Goal: Book appointment/travel/reservation

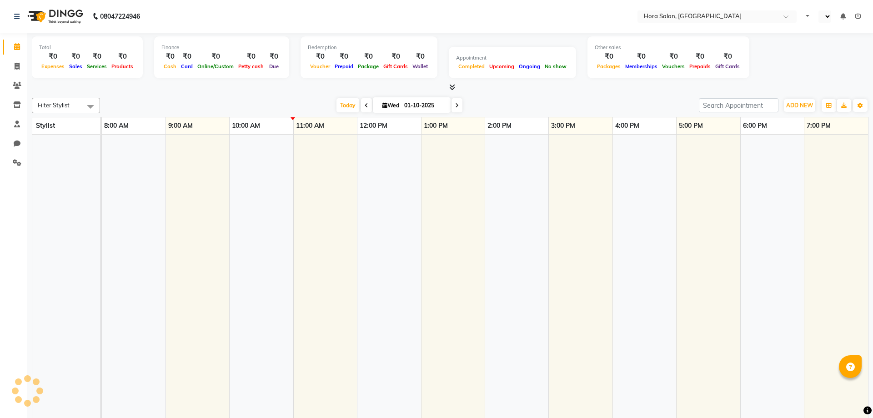
select select "en"
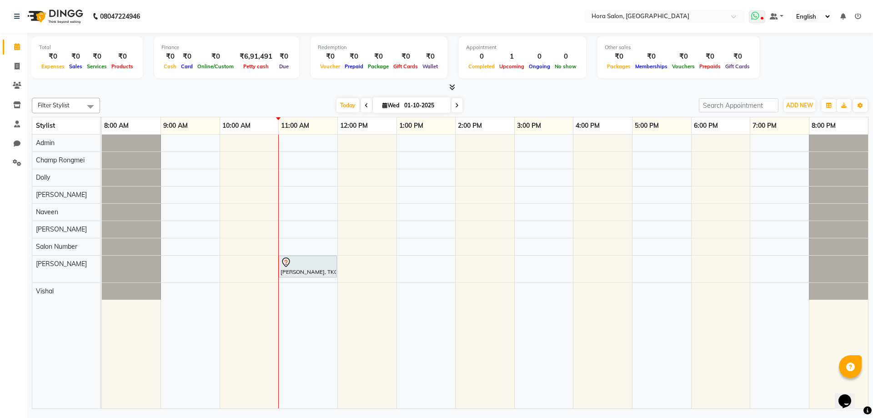
click at [763, 18] on icon at bounding box center [762, 19] width 3 height 5
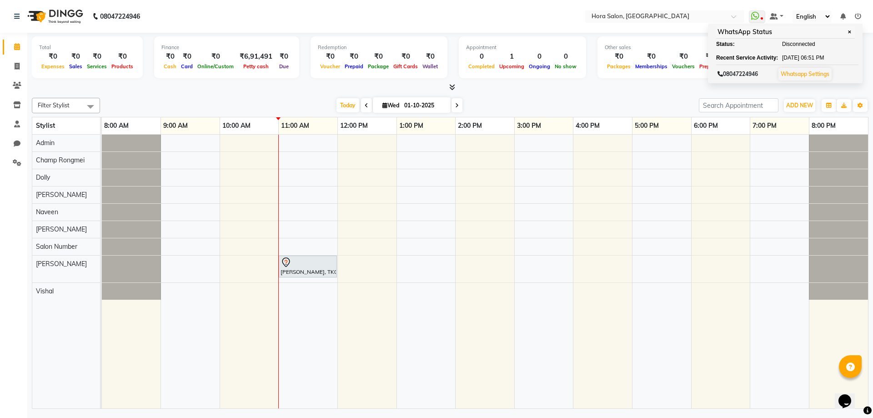
click at [524, 5] on nav "08047224946 Select Location × Hora Salon, Jubilee Hills WhatsApp Status ✕ Statu…" at bounding box center [436, 16] width 873 height 33
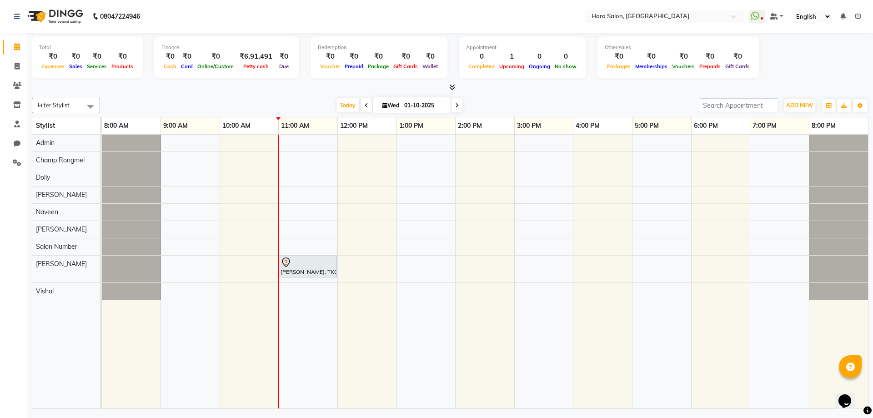
click at [734, 14] on div at bounding box center [664, 17] width 159 height 9
click at [730, 27] on div "Hora Salon, [GEOGRAPHIC_DATA]" at bounding box center [665, 31] width 158 height 16
click at [396, 270] on div "[PERSON_NAME], TK01, 11:00 AM-12:00 PM, BASIC COLOUR WOMEN - Medium" at bounding box center [485, 272] width 766 height 274
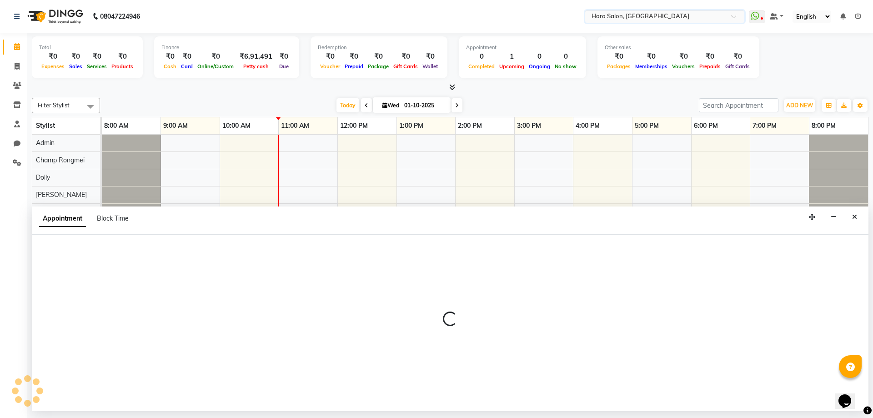
select select "76430"
select select "720"
select select "tentative"
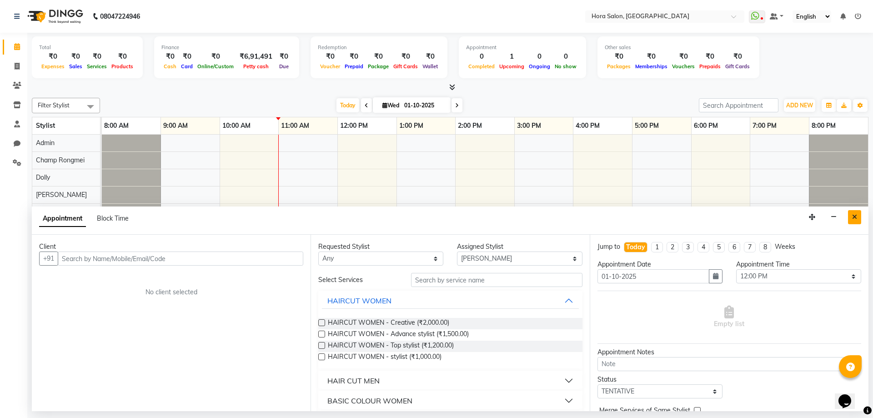
click at [858, 219] on button "Close" at bounding box center [854, 217] width 13 height 14
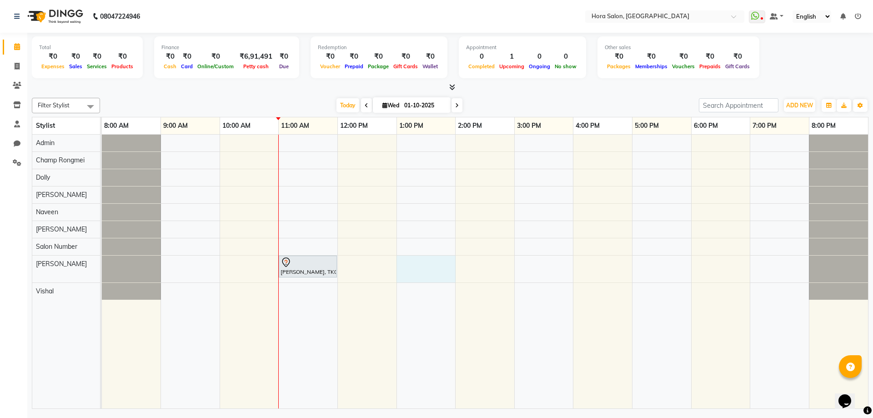
click at [398, 265] on div "[PERSON_NAME], TK01, 11:00 AM-12:00 PM, BASIC COLOUR WOMEN - Medium" at bounding box center [485, 272] width 766 height 274
select select "76430"
select select "780"
select select "tentative"
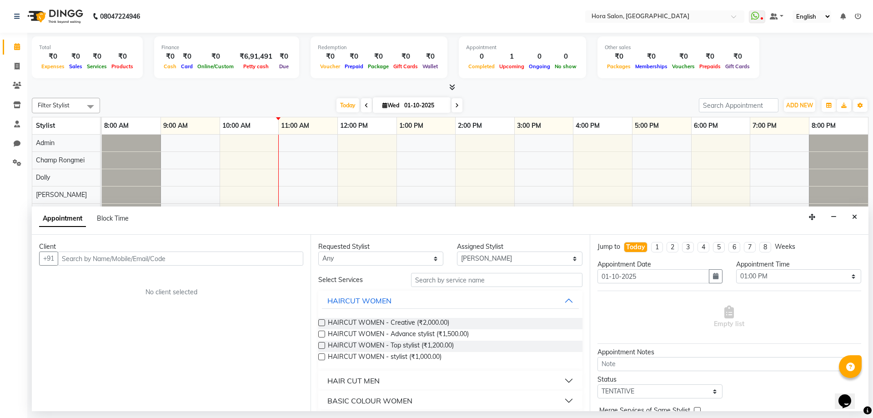
click at [246, 253] on input "text" at bounding box center [181, 258] width 246 height 14
click at [792, 277] on select "Select 09:00 AM 09:15 AM 09:30 AM 09:45 AM 10:00 AM 10:15 AM 10:30 AM 10:45 AM …" at bounding box center [798, 276] width 125 height 14
select select "750"
click at [736, 269] on select "Select 09:00 AM 09:15 AM 09:30 AM 09:45 AM 10:00 AM 10:15 AM 10:30 AM 10:45 AM …" at bounding box center [798, 276] width 125 height 14
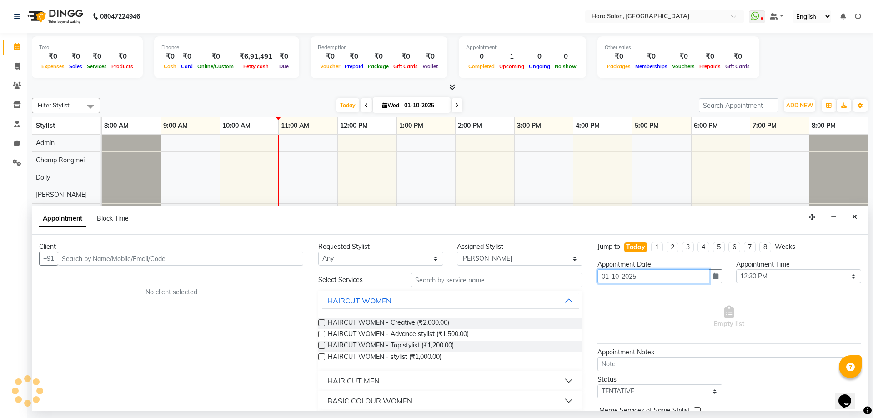
click at [675, 276] on input "01-10-2025" at bounding box center [654, 276] width 112 height 14
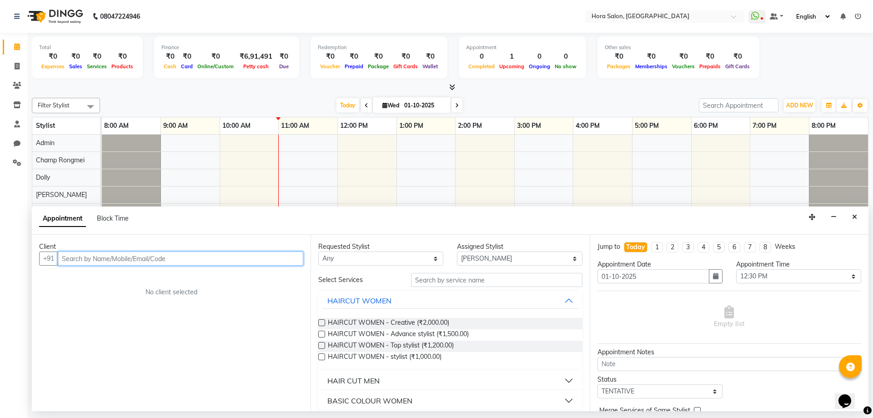
click at [207, 258] on input "text" at bounding box center [181, 258] width 246 height 14
click at [257, 256] on input "text" at bounding box center [181, 258] width 246 height 14
click at [237, 259] on input "text" at bounding box center [181, 258] width 246 height 14
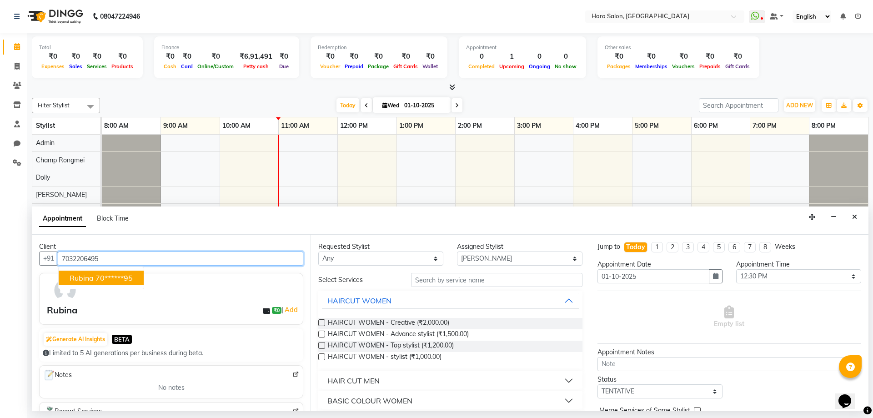
click at [131, 275] on ngb-highlight "70******95" at bounding box center [113, 277] width 37 height 9
type input "70******95"
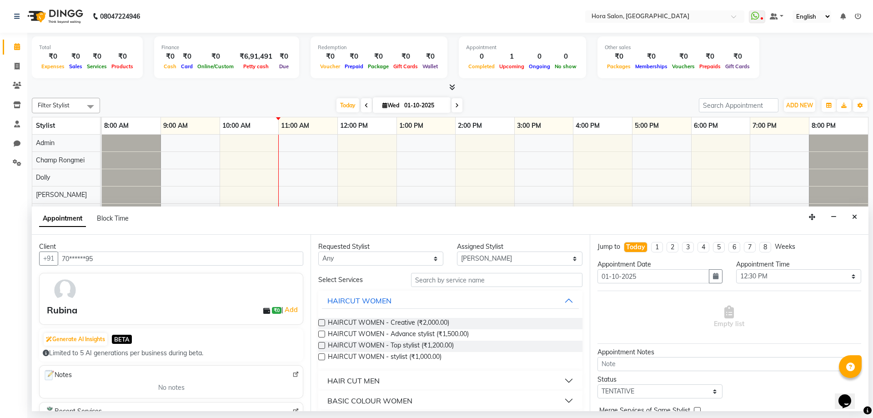
click at [324, 325] on label at bounding box center [321, 322] width 7 height 7
click at [324, 325] on input "checkbox" at bounding box center [321, 324] width 6 height 6
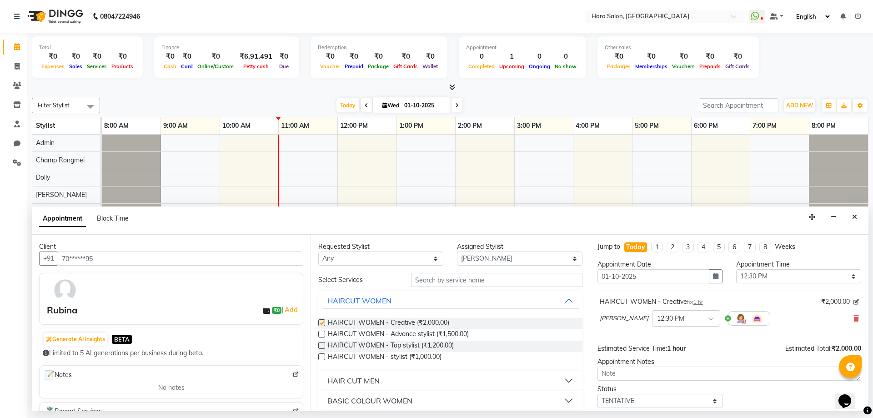
checkbox input "false"
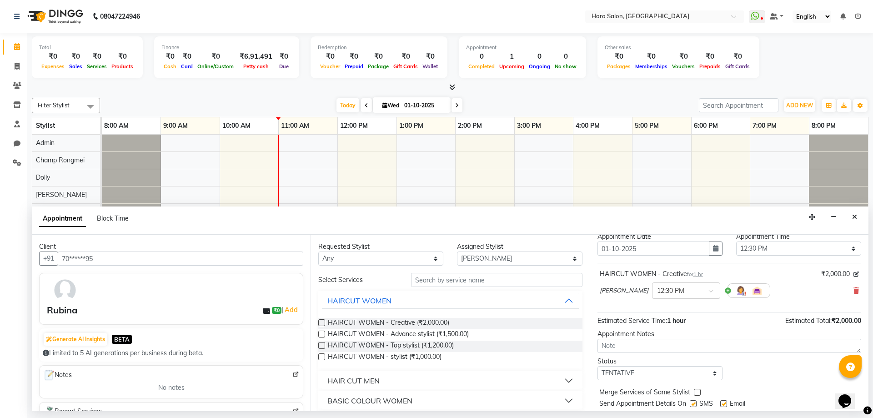
scroll to position [54, 0]
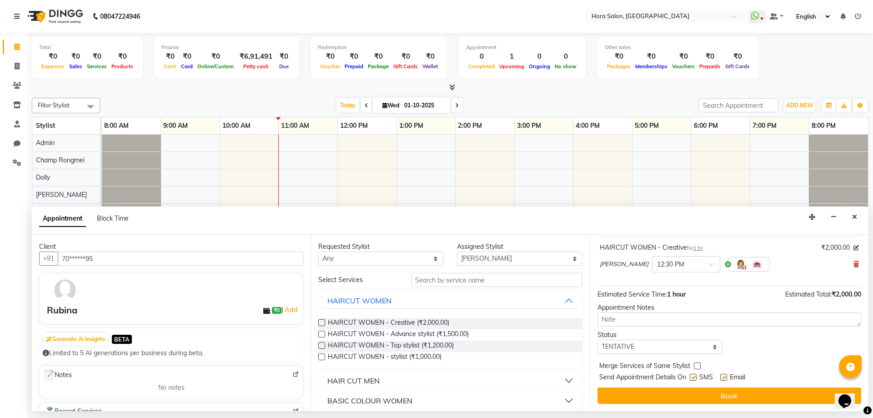
click at [726, 374] on label at bounding box center [723, 377] width 7 height 7
click at [726, 375] on input "checkbox" at bounding box center [723, 378] width 6 height 6
checkbox input "false"
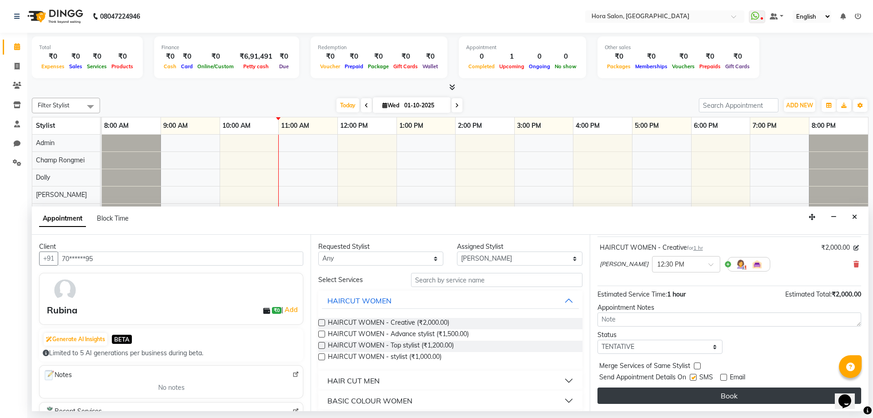
click at [679, 396] on button "Book" at bounding box center [730, 395] width 264 height 16
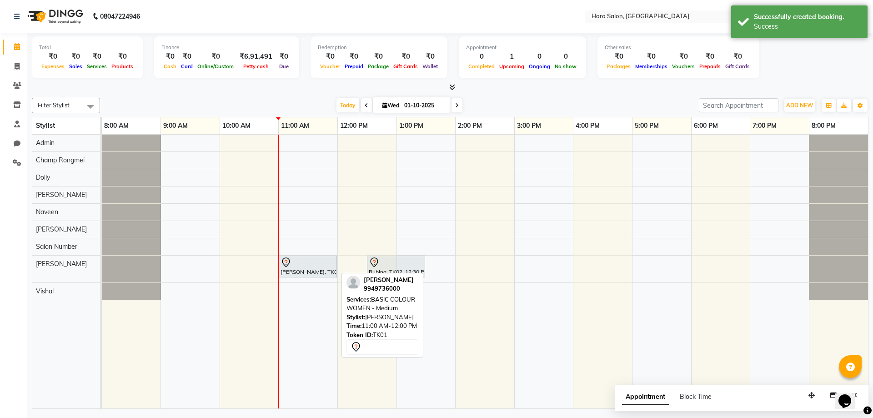
click at [297, 262] on div at bounding box center [308, 262] width 55 height 11
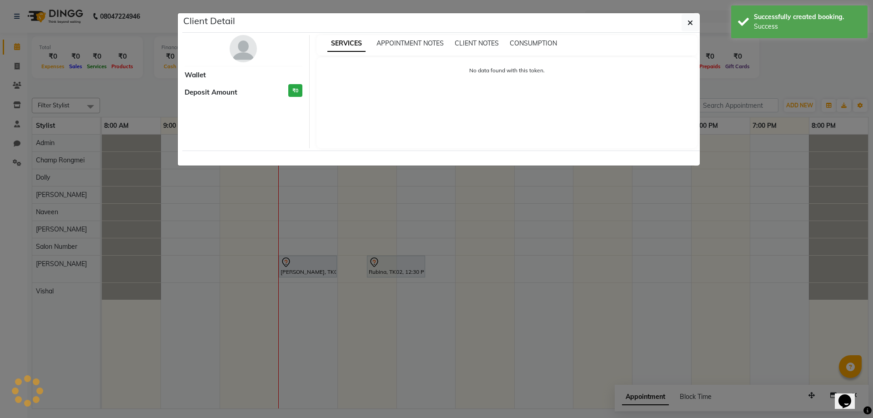
select select "7"
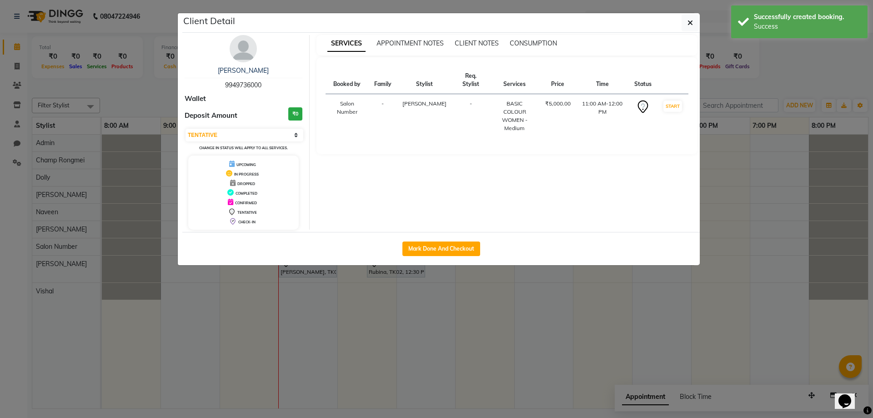
click at [516, 102] on div "BASIC COLOUR WOMEN - Medium" at bounding box center [514, 116] width 39 height 33
click at [685, 24] on button "button" at bounding box center [690, 22] width 17 height 17
